Goal: Task Accomplishment & Management: Manage account settings

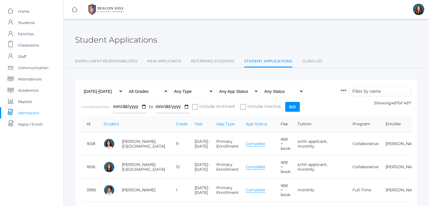
click at [371, 92] on input "search" at bounding box center [380, 91] width 63 height 10
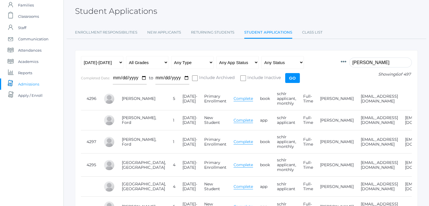
scroll to position [29, 0]
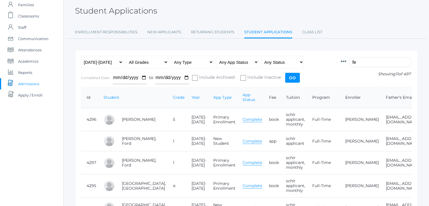
type input "f"
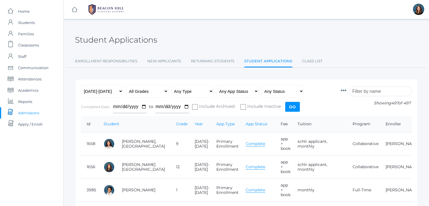
click at [366, 90] on input "search" at bounding box center [380, 91] width 63 height 10
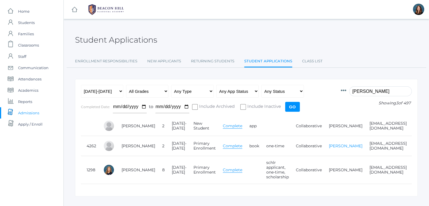
type input "chen"
click at [329, 144] on link "[PERSON_NAME]" at bounding box center [346, 145] width 34 height 5
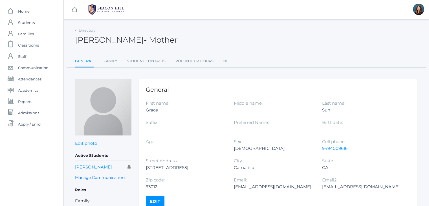
click at [223, 60] on icon at bounding box center [225, 60] width 4 height 8
click at [247, 95] on link "Permissions" at bounding box center [246, 94] width 34 height 11
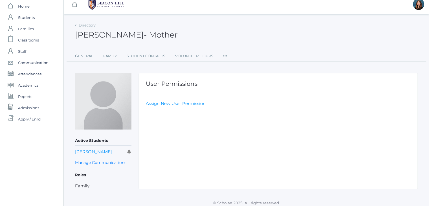
scroll to position [5, 0]
click at [34, 106] on span "Admissions" at bounding box center [28, 107] width 21 height 11
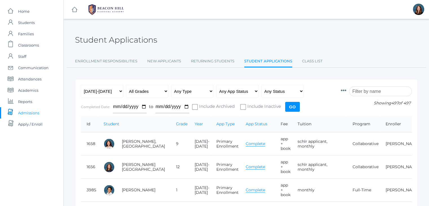
click at [361, 89] on input "search" at bounding box center [380, 91] width 63 height 10
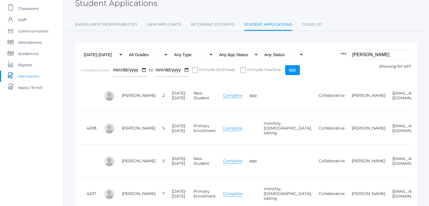
scroll to position [37, 0]
type input "henry"
click at [352, 125] on link "[PERSON_NAME]" at bounding box center [369, 127] width 34 height 5
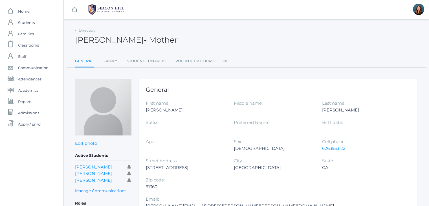
click at [224, 60] on icon at bounding box center [225, 60] width 4 height 8
click at [240, 92] on link "Permissions" at bounding box center [246, 94] width 34 height 11
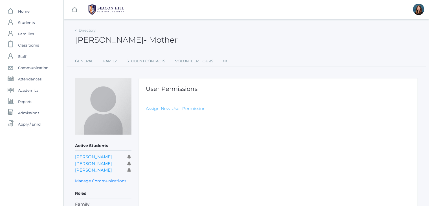
click at [187, 107] on link "Assign New User Permission" at bounding box center [176, 108] width 60 height 5
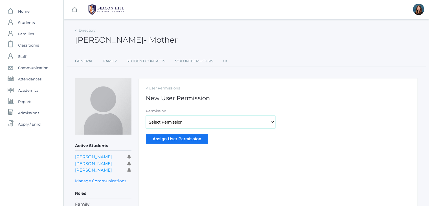
click at [195, 122] on select "Select Permission Accounting Admin Academic Admin Transcript Admin Admissions A…" at bounding box center [211, 122] width 130 height 13
select select "9"
click at [146, 116] on select "Select Permission Accounting Admin Academic Admin Transcript Admin Admissions A…" at bounding box center [211, 122] width 130 height 13
click at [182, 136] on input "Assign User Permission" at bounding box center [177, 138] width 62 height 9
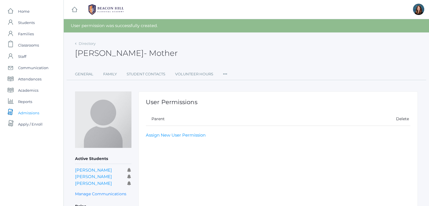
click at [32, 112] on span "Admissions" at bounding box center [28, 112] width 21 height 11
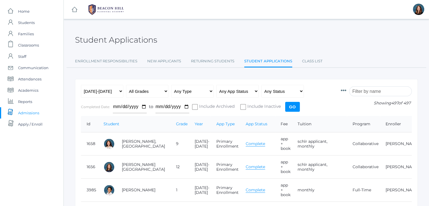
click at [366, 92] on input "search" at bounding box center [380, 91] width 63 height 10
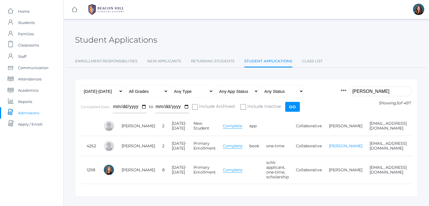
type input "chen"
click at [329, 143] on link "[PERSON_NAME]" at bounding box center [346, 145] width 34 height 5
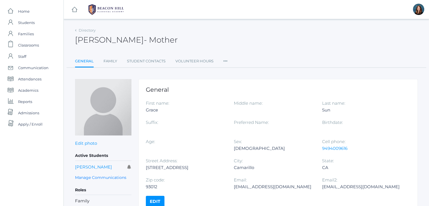
click at [225, 59] on icon at bounding box center [225, 60] width 4 height 8
click at [244, 96] on link "Permissions" at bounding box center [246, 94] width 34 height 11
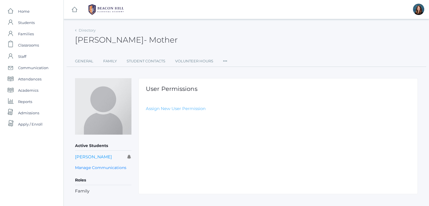
click at [185, 107] on link "Assign New User Permission" at bounding box center [176, 108] width 60 height 5
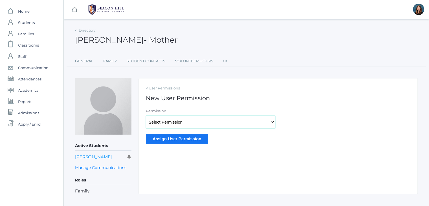
click at [184, 122] on select "Select Permission Accounting Admin Academic Admin Transcript Admin Admissions A…" at bounding box center [211, 122] width 130 height 13
select select "9"
click at [146, 116] on select "Select Permission Accounting Admin Academic Admin Transcript Admin Admissions A…" at bounding box center [211, 122] width 130 height 13
click at [174, 138] on input "Assign User Permission" at bounding box center [177, 138] width 62 height 9
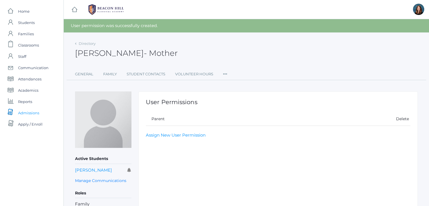
click at [36, 112] on span "Admissions" at bounding box center [28, 112] width 21 height 11
